Goal: Navigation & Orientation: Understand site structure

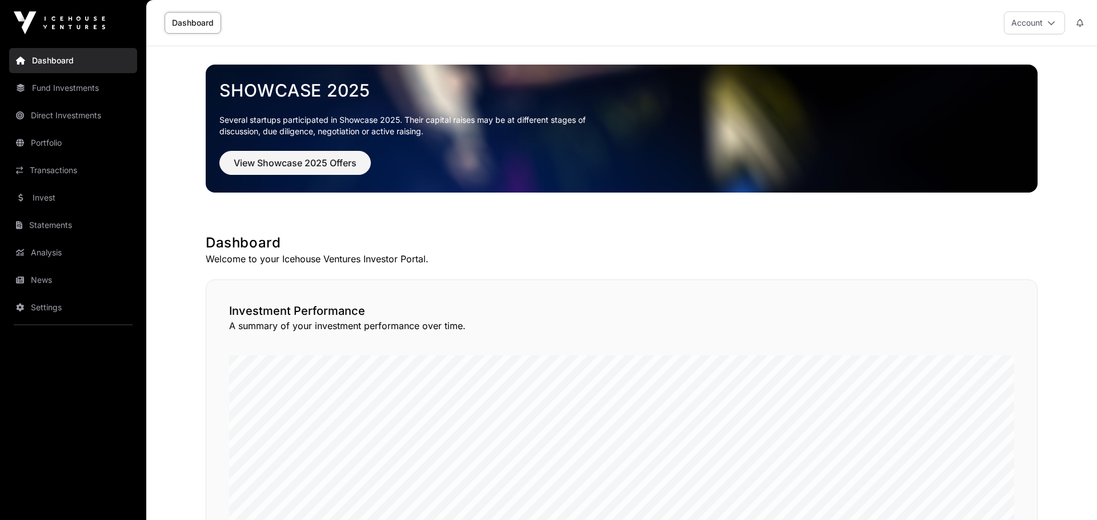
click at [37, 278] on link "News" at bounding box center [73, 279] width 128 height 25
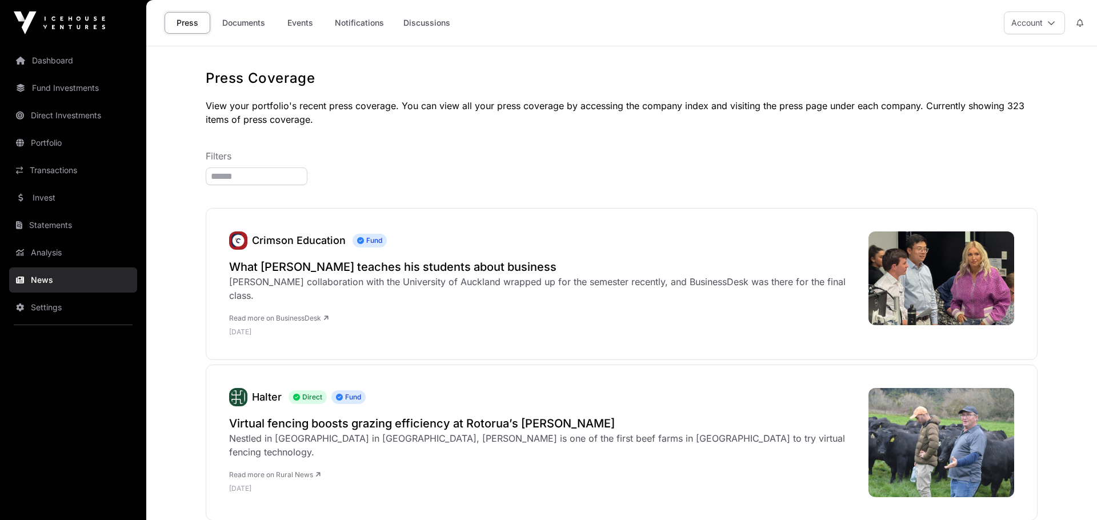
click at [254, 22] on link "Documents" at bounding box center [244, 23] width 58 height 22
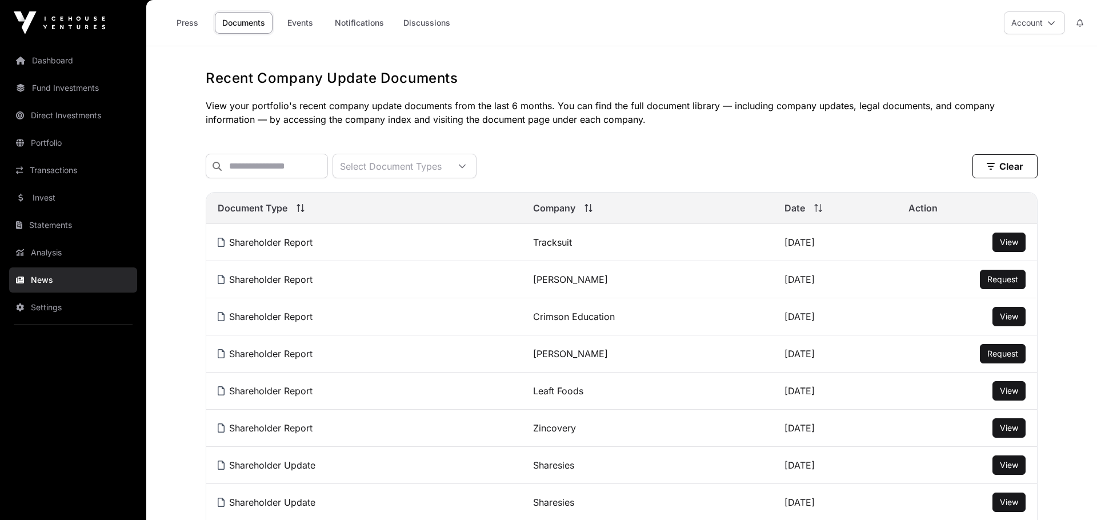
click at [71, 70] on link "Dashboard" at bounding box center [73, 60] width 128 height 25
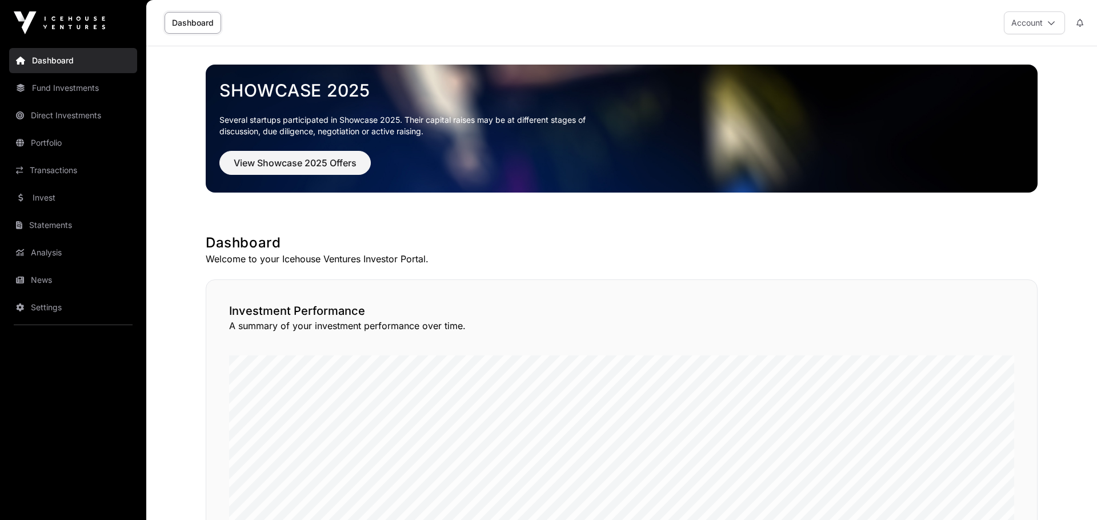
click at [75, 95] on link "Fund Investments" at bounding box center [73, 87] width 128 height 25
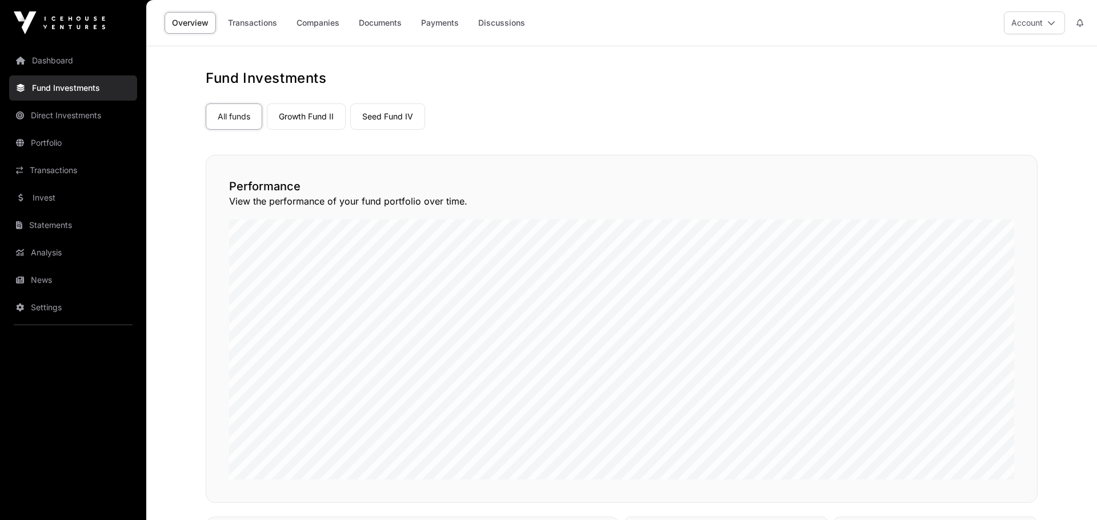
click at [66, 60] on link "Dashboard" at bounding box center [73, 60] width 128 height 25
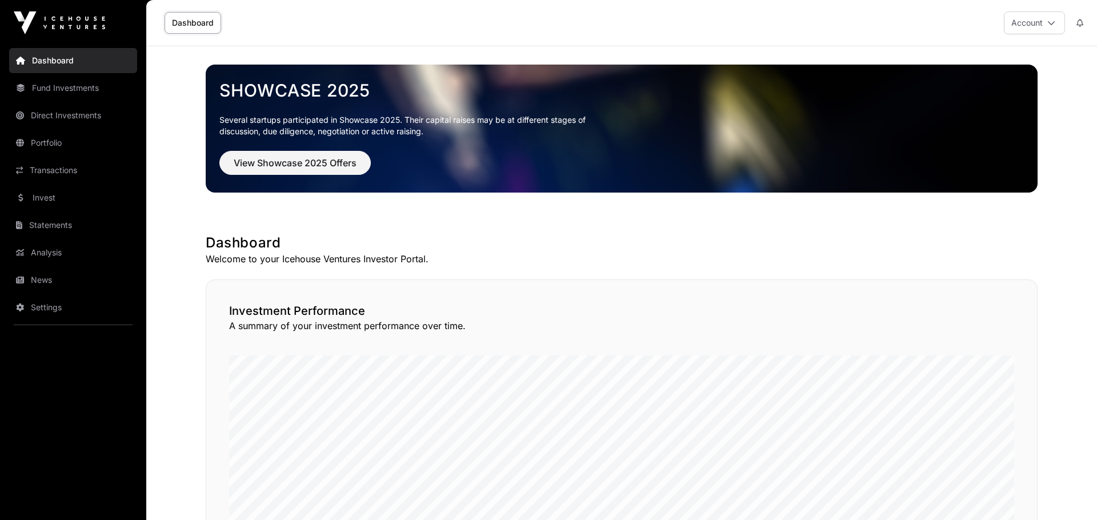
click at [50, 256] on link "Analysis" at bounding box center [73, 252] width 128 height 25
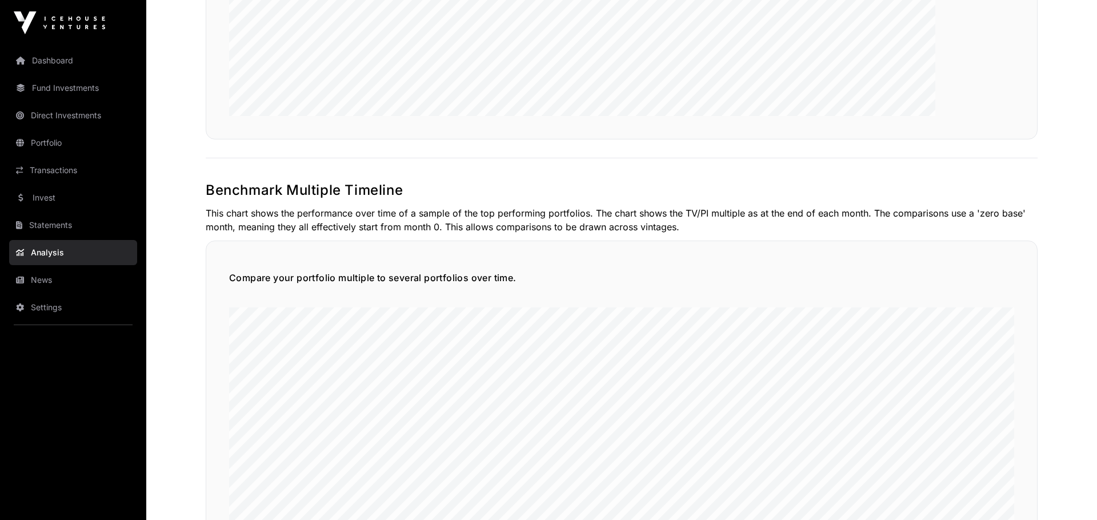
scroll to position [2327, 0]
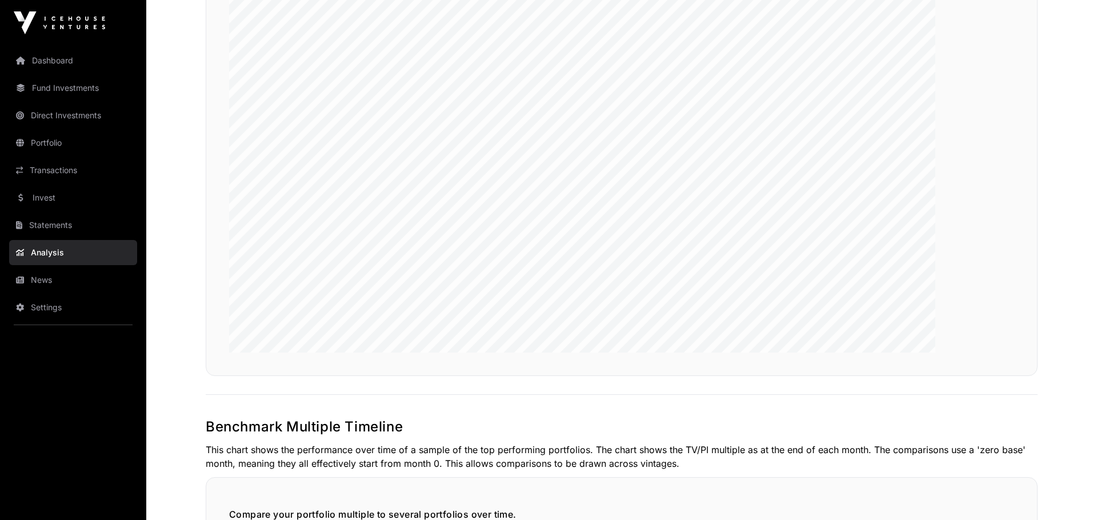
click at [94, 223] on link "Statements" at bounding box center [73, 225] width 128 height 25
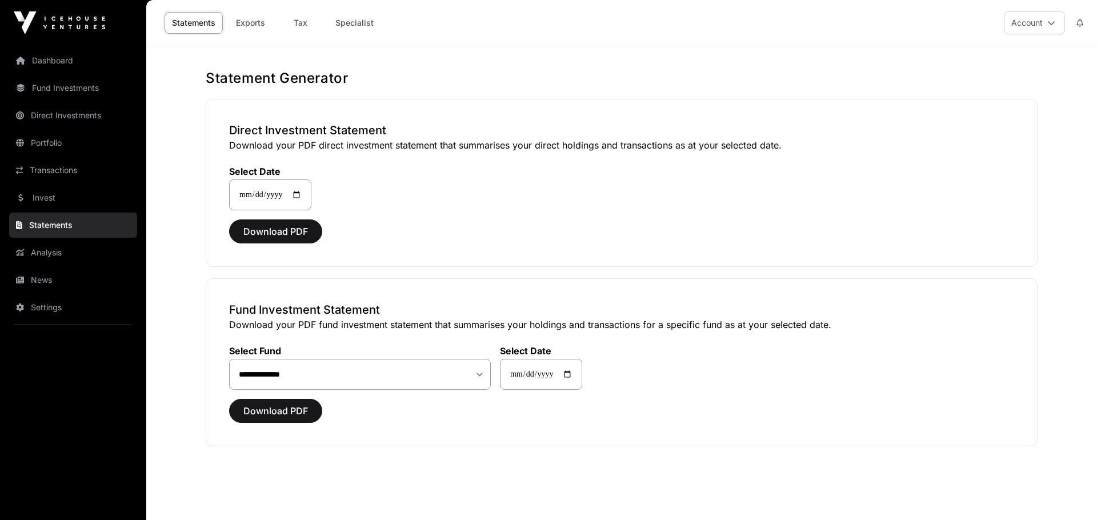
click at [63, 202] on link "Invest" at bounding box center [73, 197] width 128 height 25
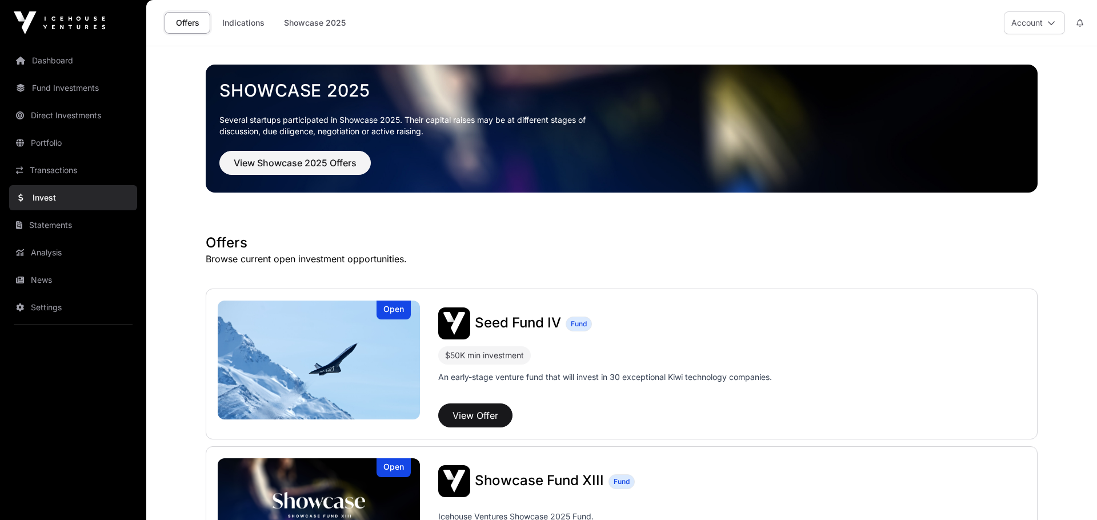
click at [249, 22] on link "Indications" at bounding box center [243, 23] width 57 height 22
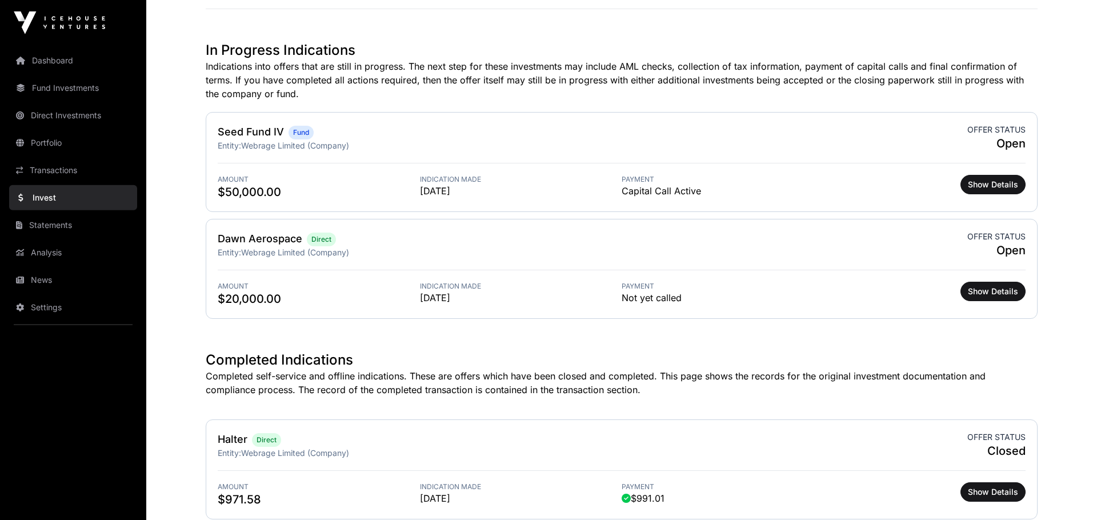
scroll to position [315, 0]
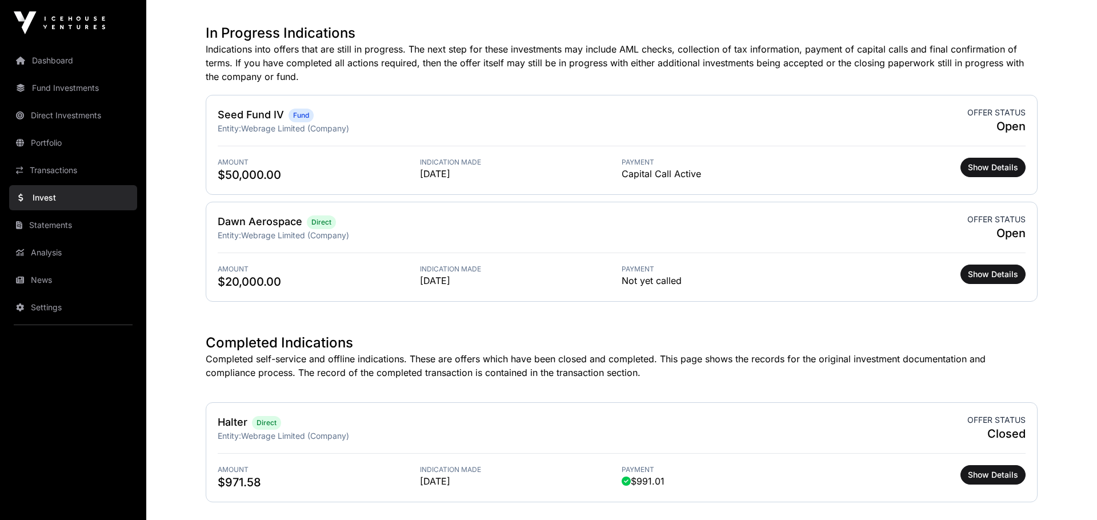
click at [83, 172] on link "Transactions" at bounding box center [73, 170] width 128 height 25
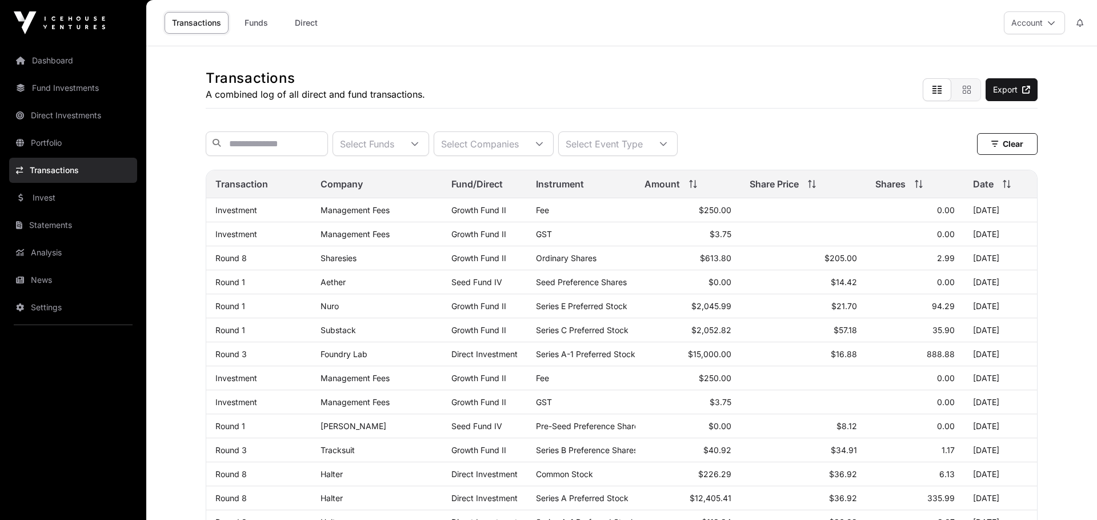
click at [46, 145] on link "Portfolio" at bounding box center [73, 142] width 128 height 25
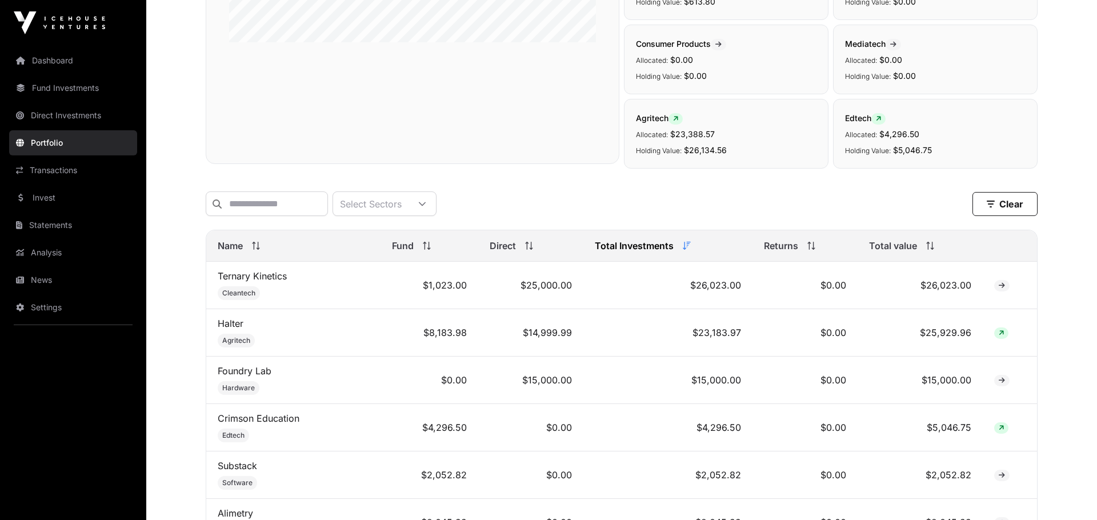
scroll to position [315, 0]
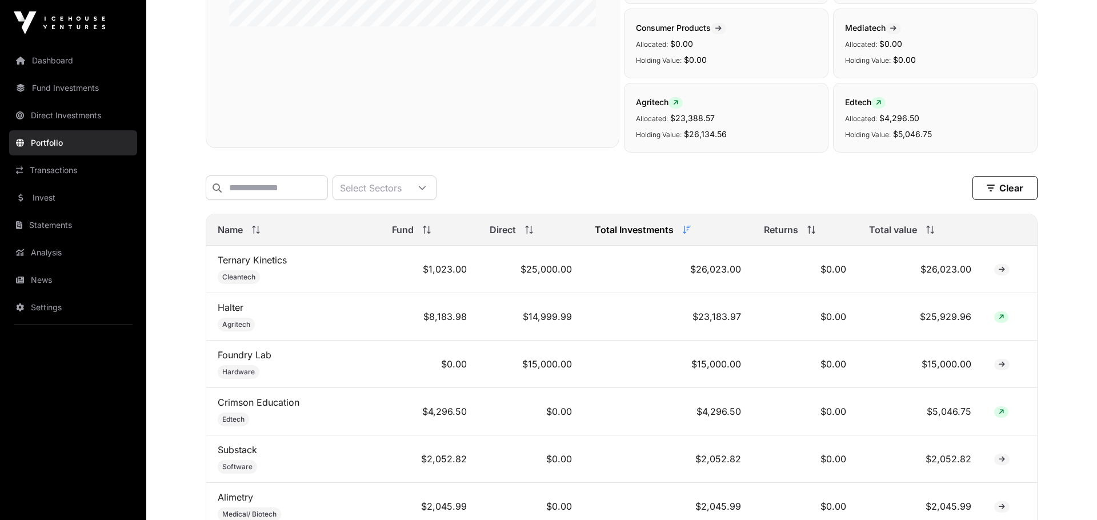
click at [924, 227] on span at bounding box center [928, 230] width 13 height 8
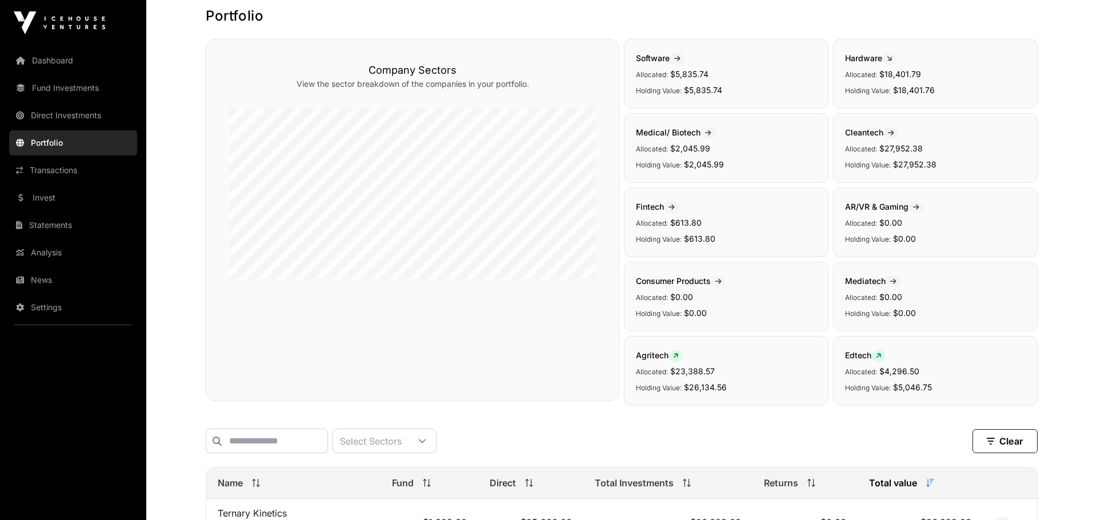
scroll to position [0, 0]
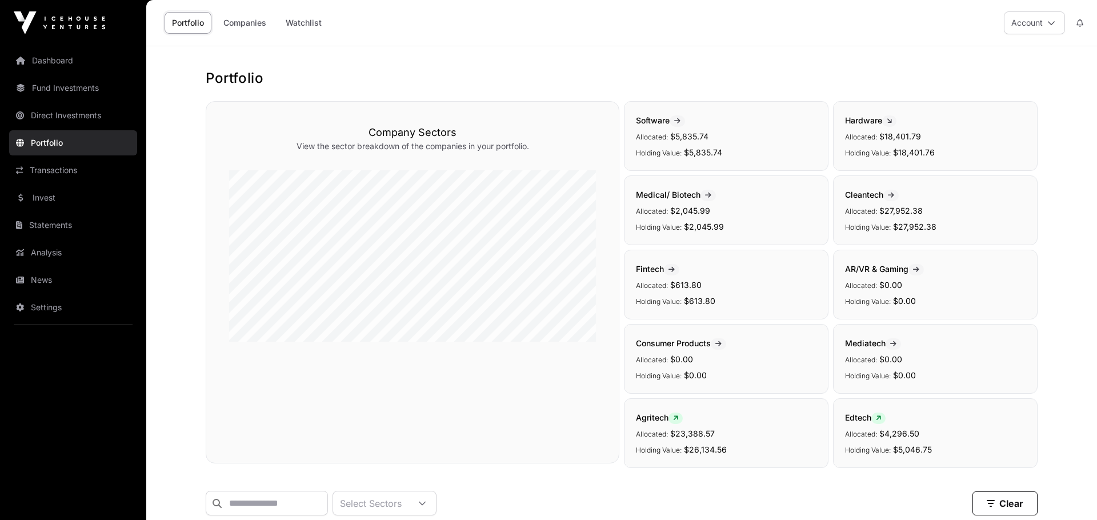
click at [45, 119] on link "Direct Investments" at bounding box center [73, 115] width 128 height 25
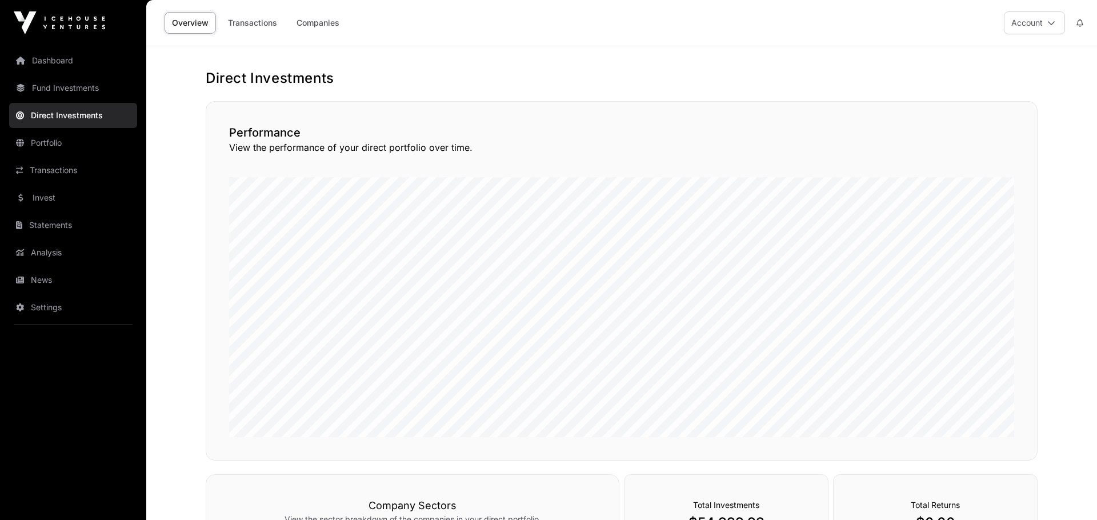
click at [57, 85] on link "Fund Investments" at bounding box center [73, 87] width 128 height 25
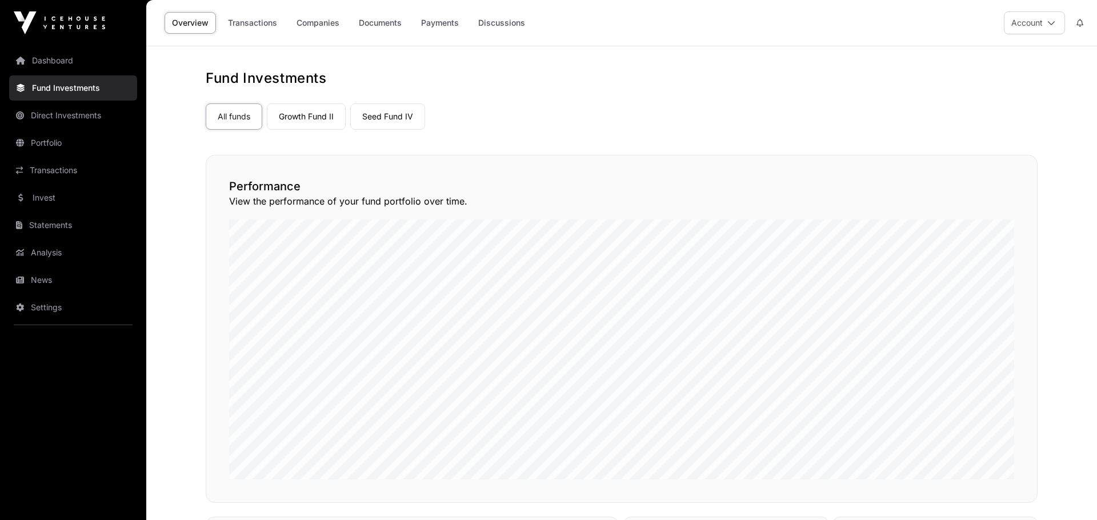
click at [390, 113] on link "Seed Fund IV" at bounding box center [387, 116] width 75 height 26
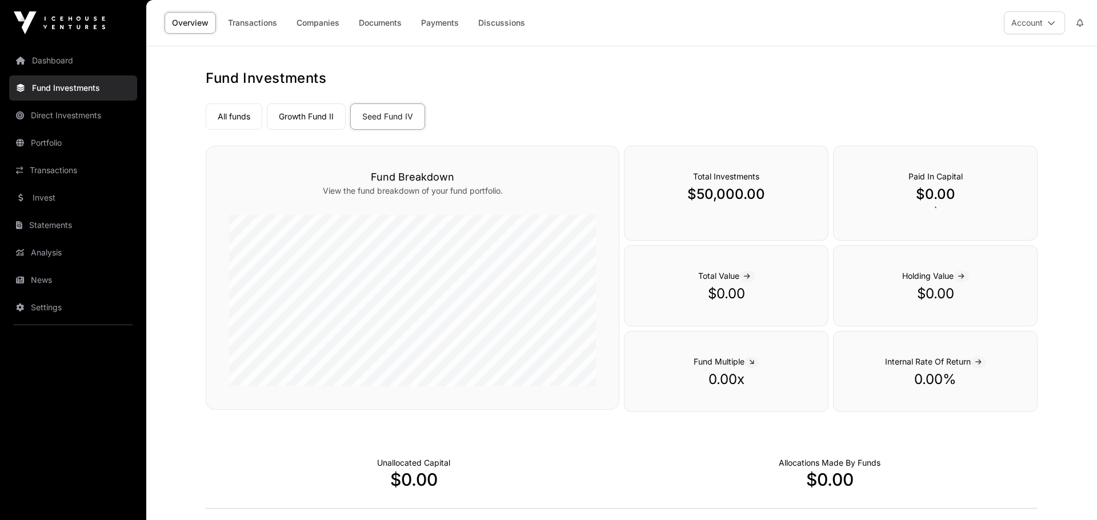
click at [318, 116] on link "Growth Fund II" at bounding box center [306, 116] width 79 height 26
click at [378, 115] on link "Seed Fund IV" at bounding box center [387, 116] width 75 height 26
click at [243, 117] on link "All funds" at bounding box center [234, 116] width 57 height 26
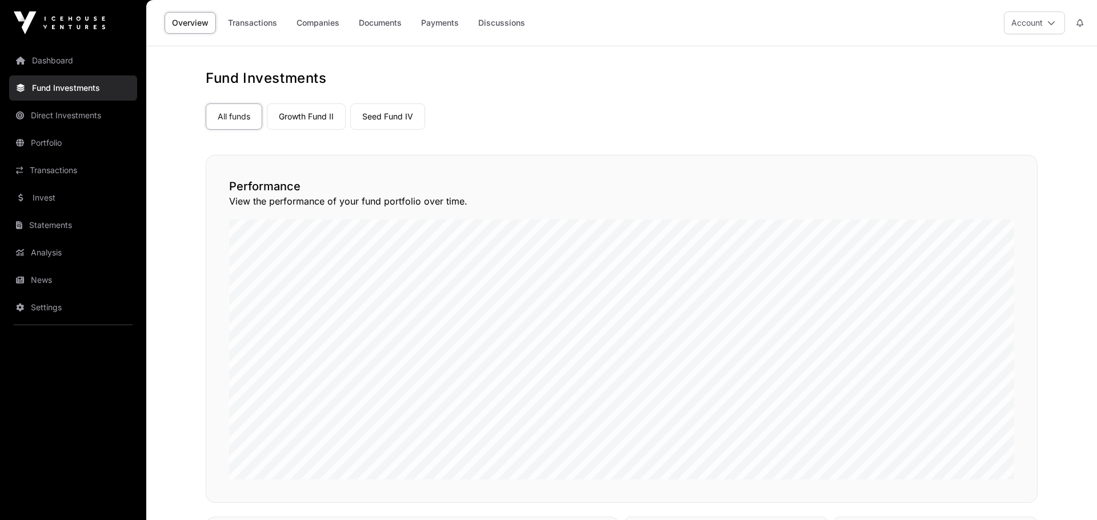
click at [49, 55] on link "Dashboard" at bounding box center [73, 60] width 128 height 25
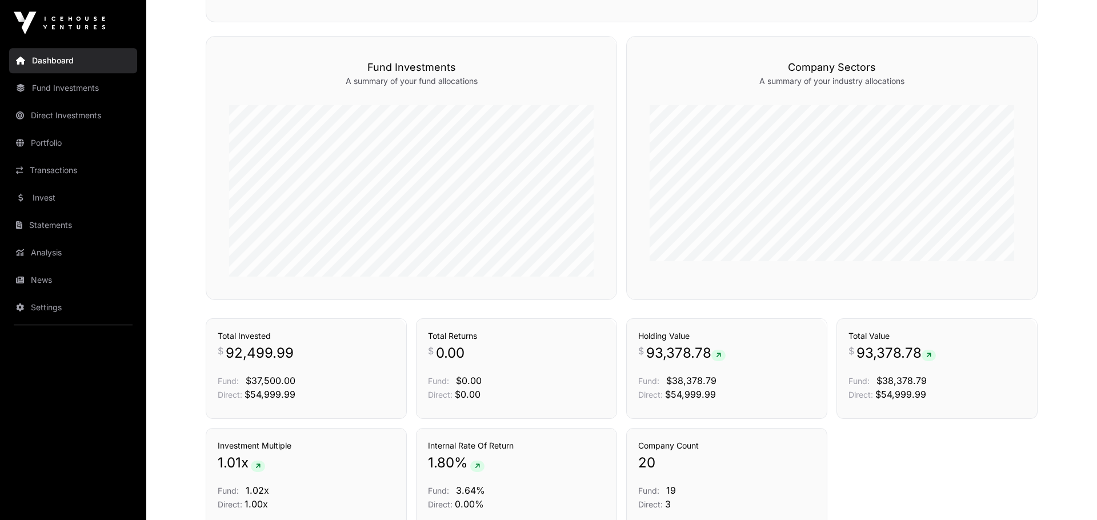
scroll to position [631, 0]
